Goal: Task Accomplishment & Management: Use online tool/utility

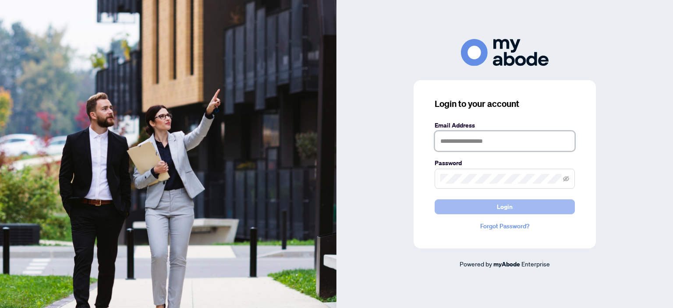
type input "**********"
click at [499, 201] on span "Login" at bounding box center [505, 207] width 16 height 14
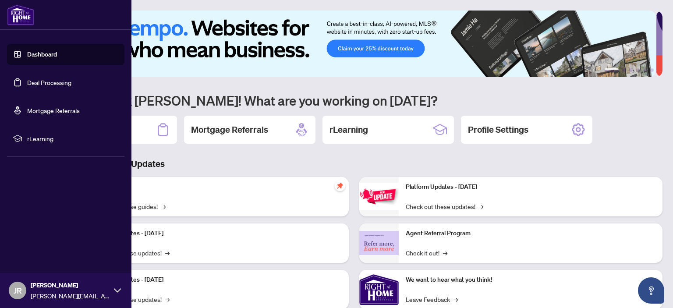
click at [27, 81] on link "Deal Processing" at bounding box center [49, 82] width 44 height 8
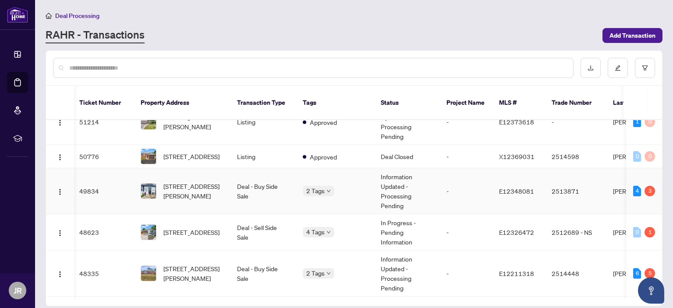
scroll to position [167, 2]
click at [241, 189] on td "Deal - Buy Side Sale" at bounding box center [263, 191] width 66 height 46
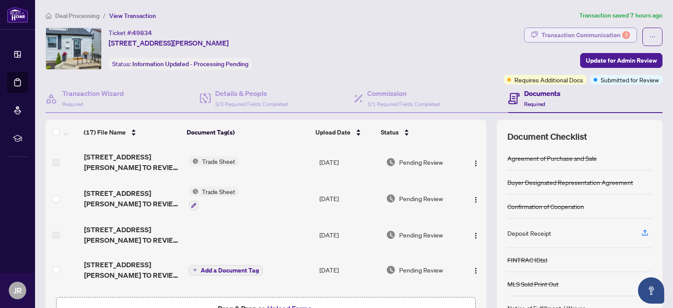
click at [574, 34] on div "Transaction Communication 3" at bounding box center [586, 35] width 89 height 14
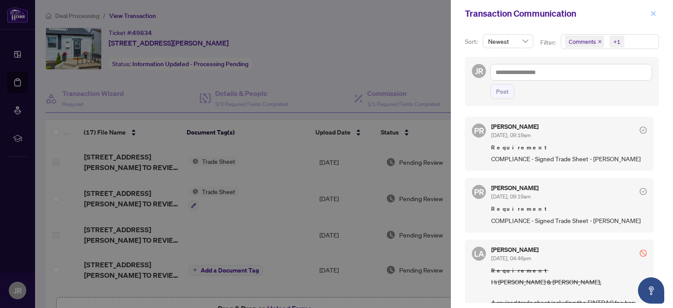
click at [655, 15] on icon "close" at bounding box center [654, 14] width 6 height 6
